Goal: Transaction & Acquisition: Subscribe to service/newsletter

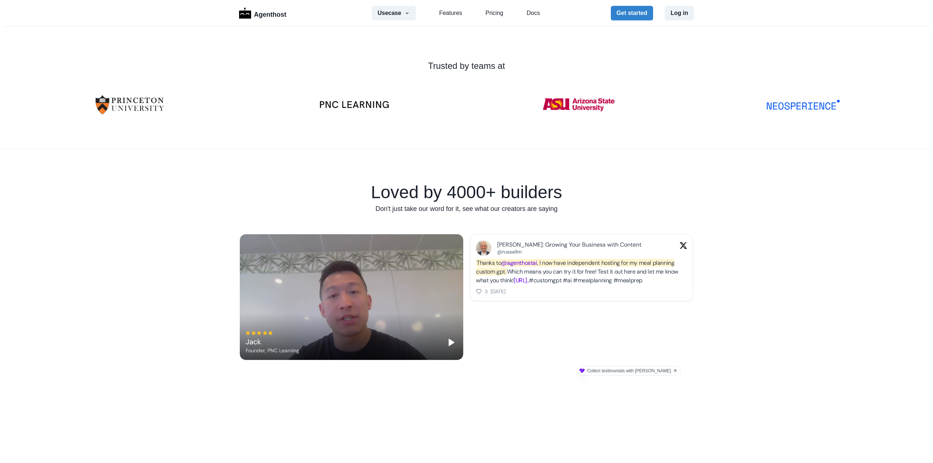
scroll to position [292, 0]
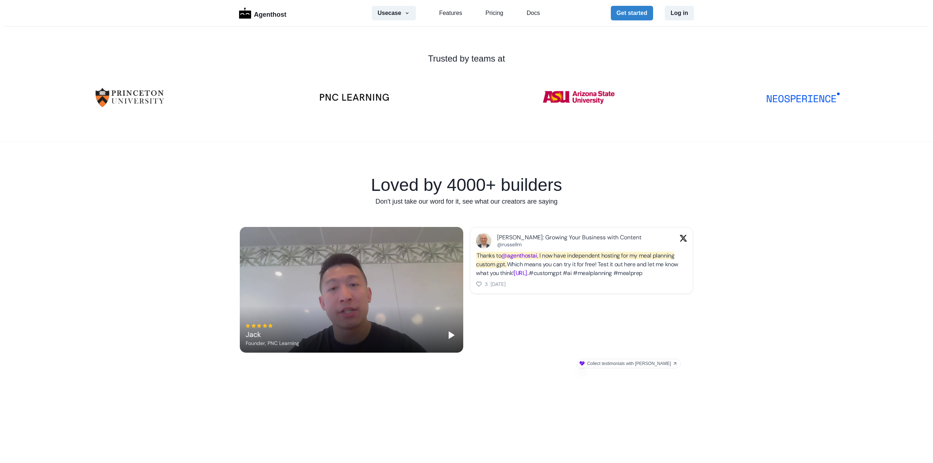
click at [448, 339] on icon "Play" at bounding box center [451, 335] width 9 height 9
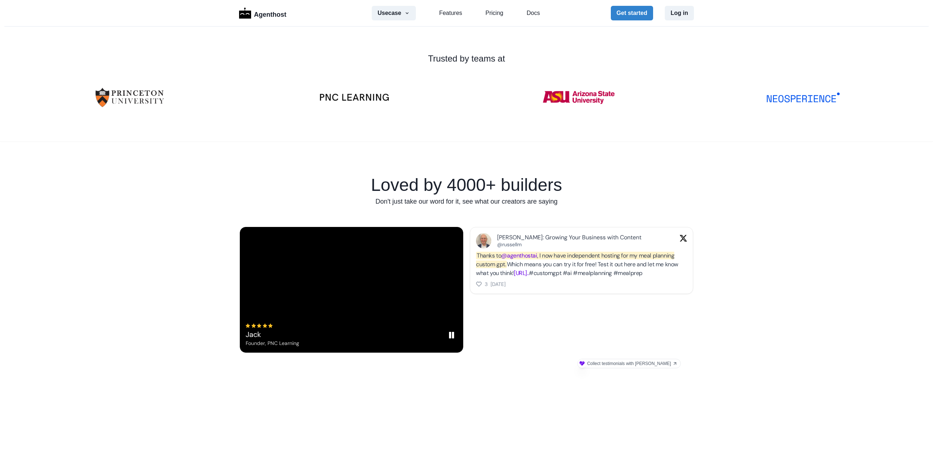
click at [394, 276] on div "[PERSON_NAME], PNC Learning" at bounding box center [351, 290] width 223 height 126
click at [507, 382] on section "Loved by 4000+ builders Don't just take our word for it, see what our creators …" at bounding box center [466, 273] width 933 height 264
click at [370, 317] on div "[PERSON_NAME], PNC Learning" at bounding box center [351, 290] width 223 height 126
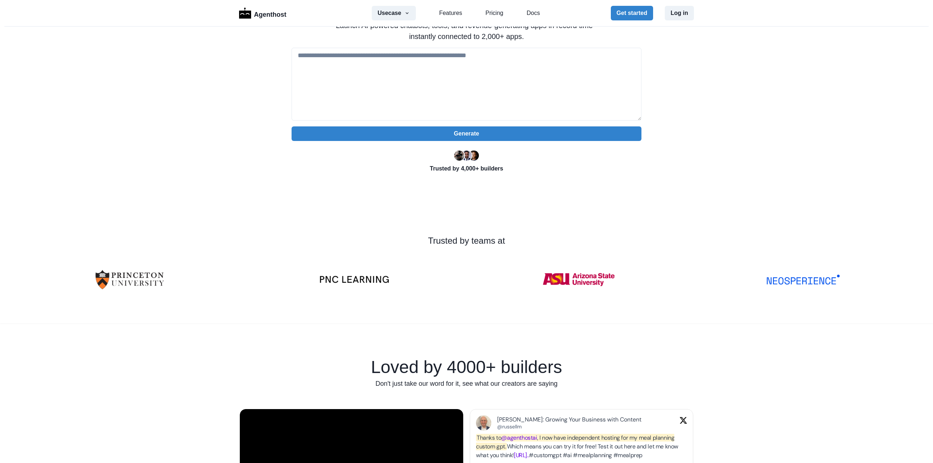
scroll to position [0, 0]
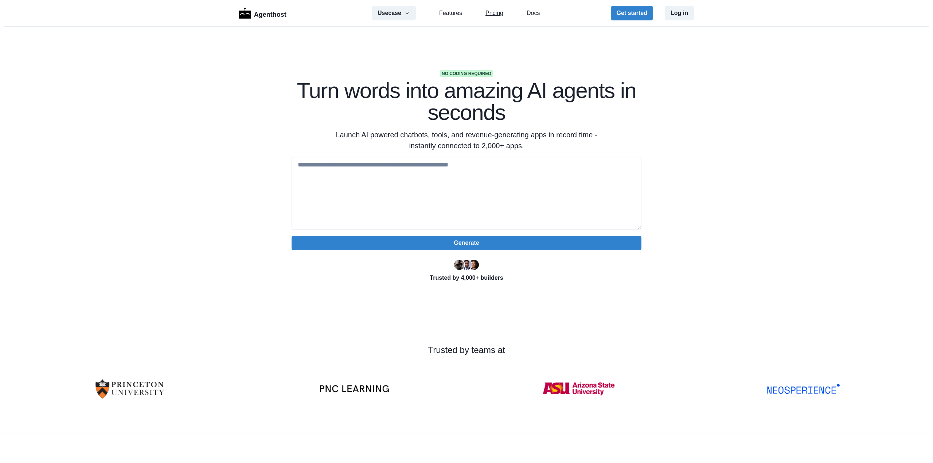
click at [488, 16] on link "Pricing" at bounding box center [495, 13] width 18 height 9
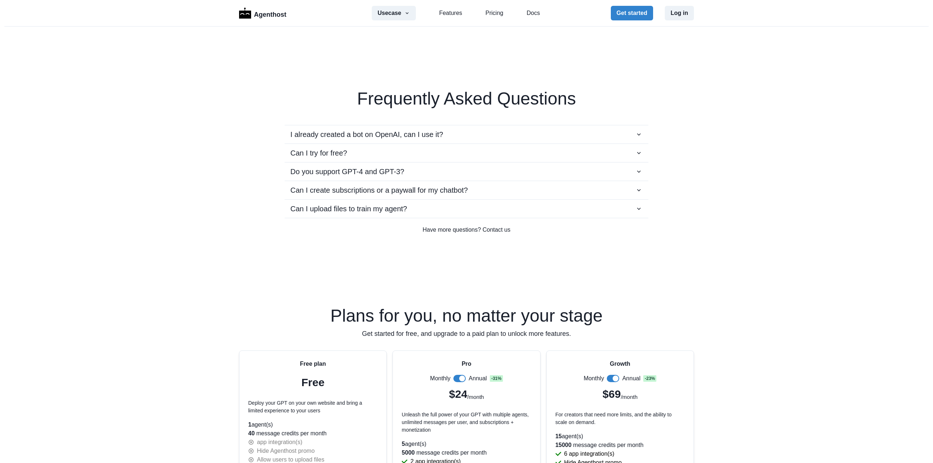
scroll to position [1339, 0]
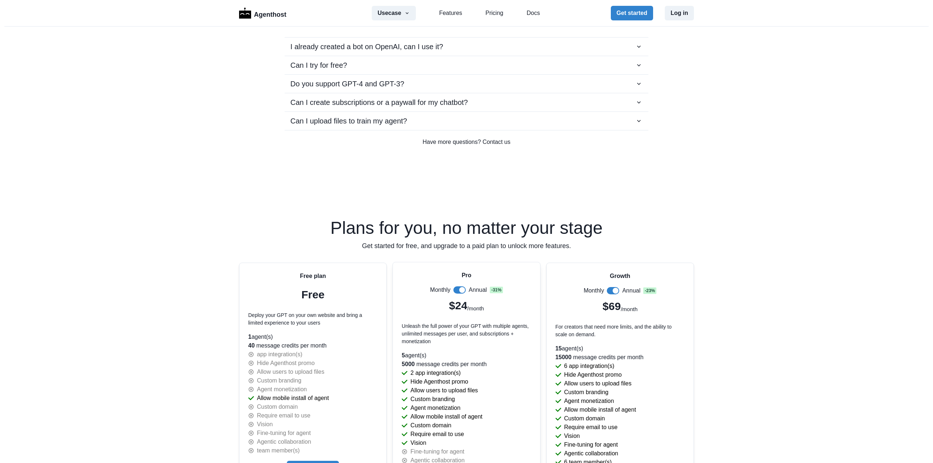
click at [459, 288] on span at bounding box center [462, 290] width 6 height 6
click at [613, 291] on span at bounding box center [616, 290] width 6 height 6
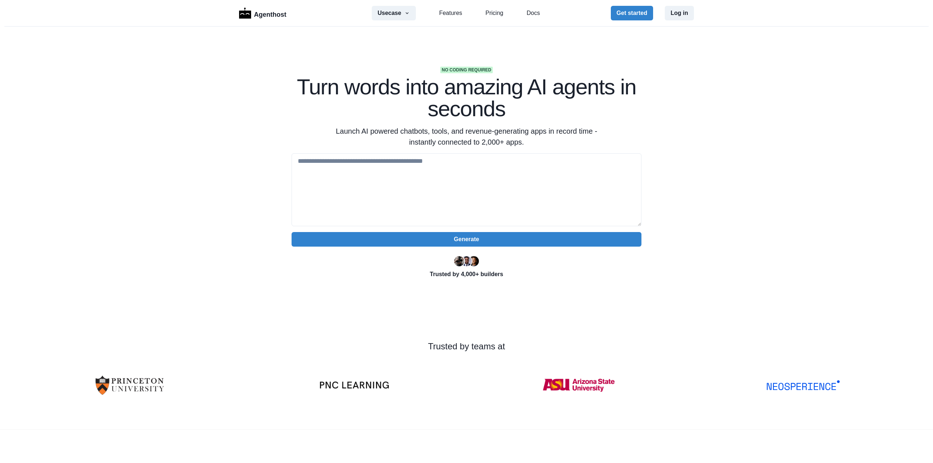
scroll to position [0, 0]
